Goal: Transaction & Acquisition: Purchase product/service

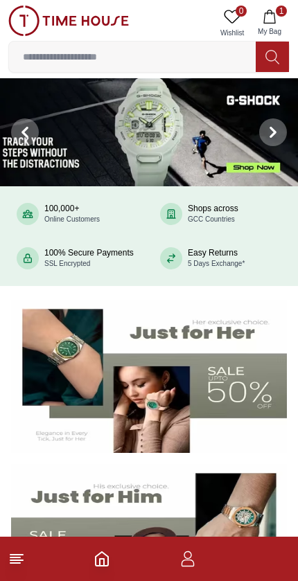
click at [19, 564] on icon at bounding box center [16, 559] width 17 height 17
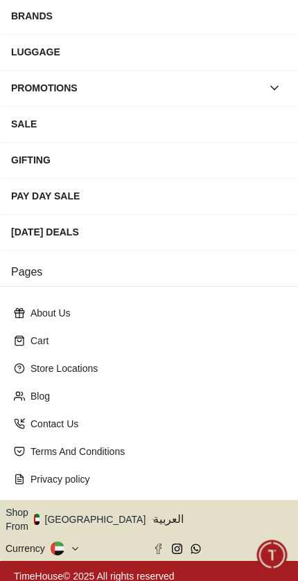
scroll to position [198, 0]
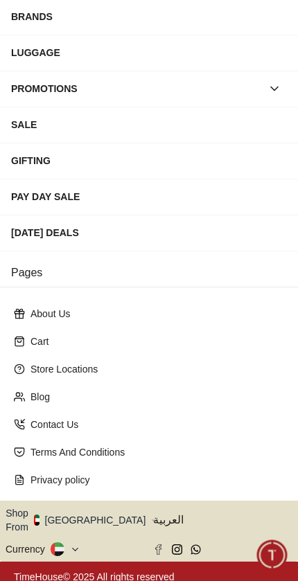
click at [98, 517] on button "Shop From [GEOGRAPHIC_DATA]" at bounding box center [81, 520] width 150 height 28
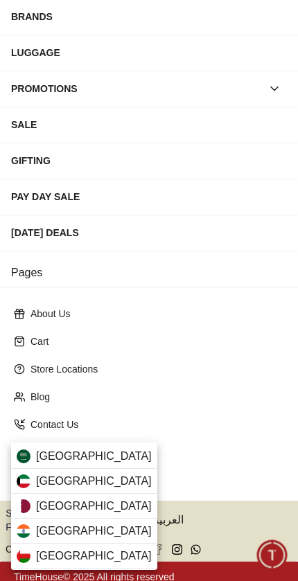
click at [87, 479] on div "[GEOGRAPHIC_DATA]" at bounding box center [84, 481] width 146 height 25
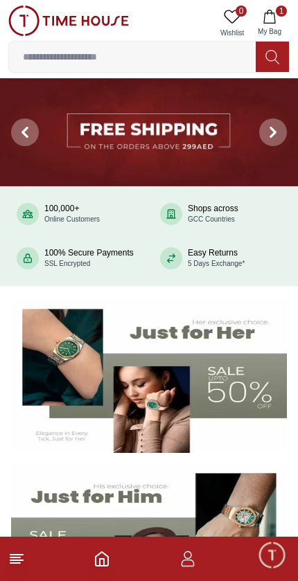
click at [283, 21] on button "1 My Bag" at bounding box center [269, 23] width 40 height 35
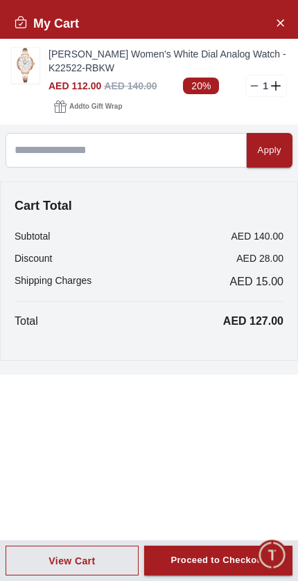
click at [282, 25] on icon "Close Account" at bounding box center [280, 22] width 6 height 6
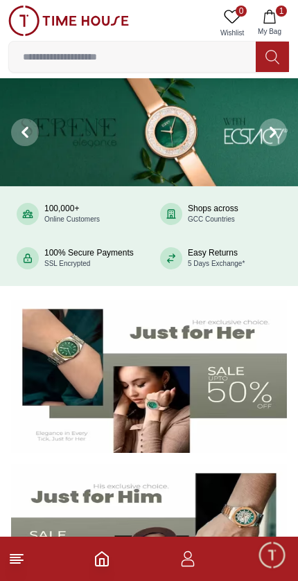
click at [22, 562] on icon at bounding box center [16, 559] width 17 height 17
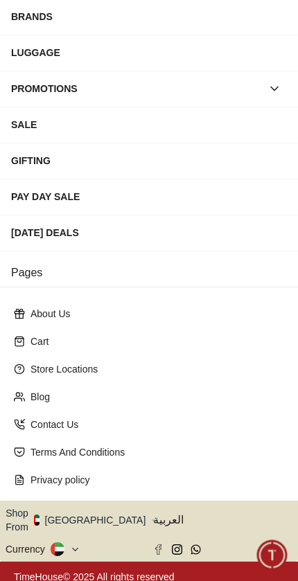
scroll to position [198, 0]
click at [96, 519] on button "Shop From [GEOGRAPHIC_DATA]" at bounding box center [81, 520] width 150 height 28
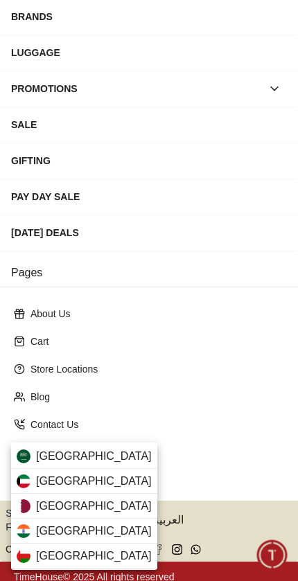
click at [84, 485] on div "[GEOGRAPHIC_DATA]" at bounding box center [84, 481] width 146 height 25
